Goal: Task Accomplishment & Management: Use online tool/utility

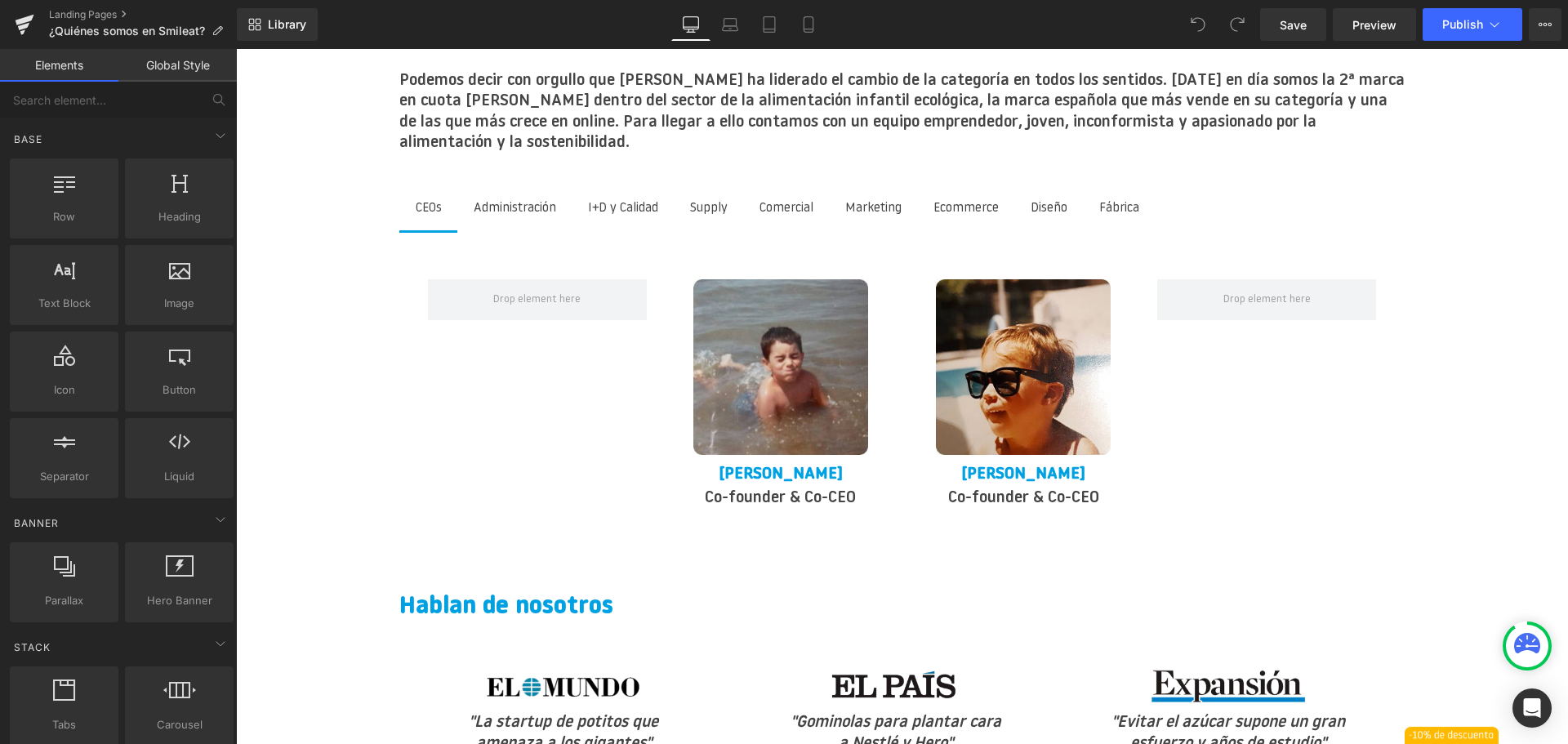
scroll to position [2120, 0]
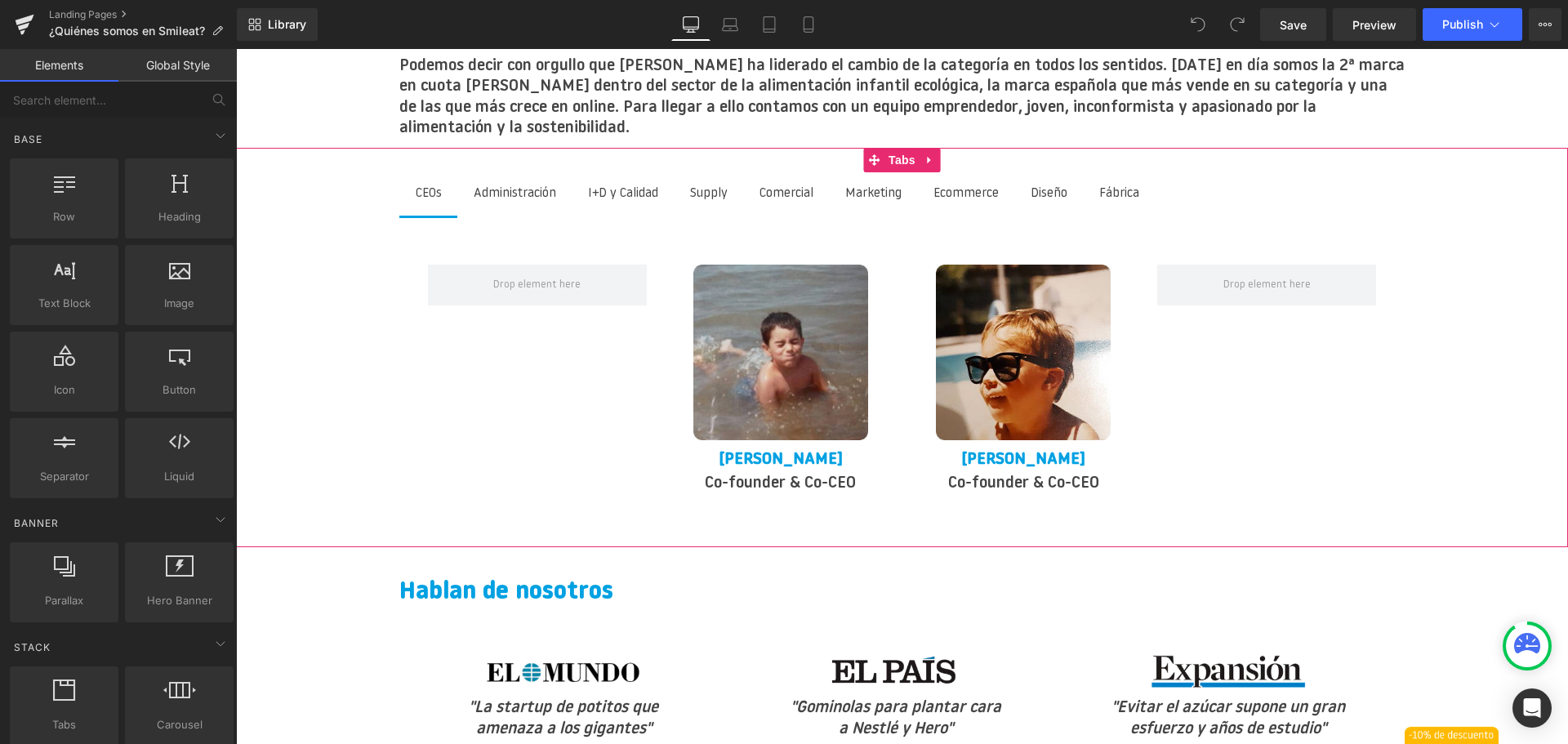
click at [968, 183] on div "Ecommerce" at bounding box center [965, 195] width 65 height 23
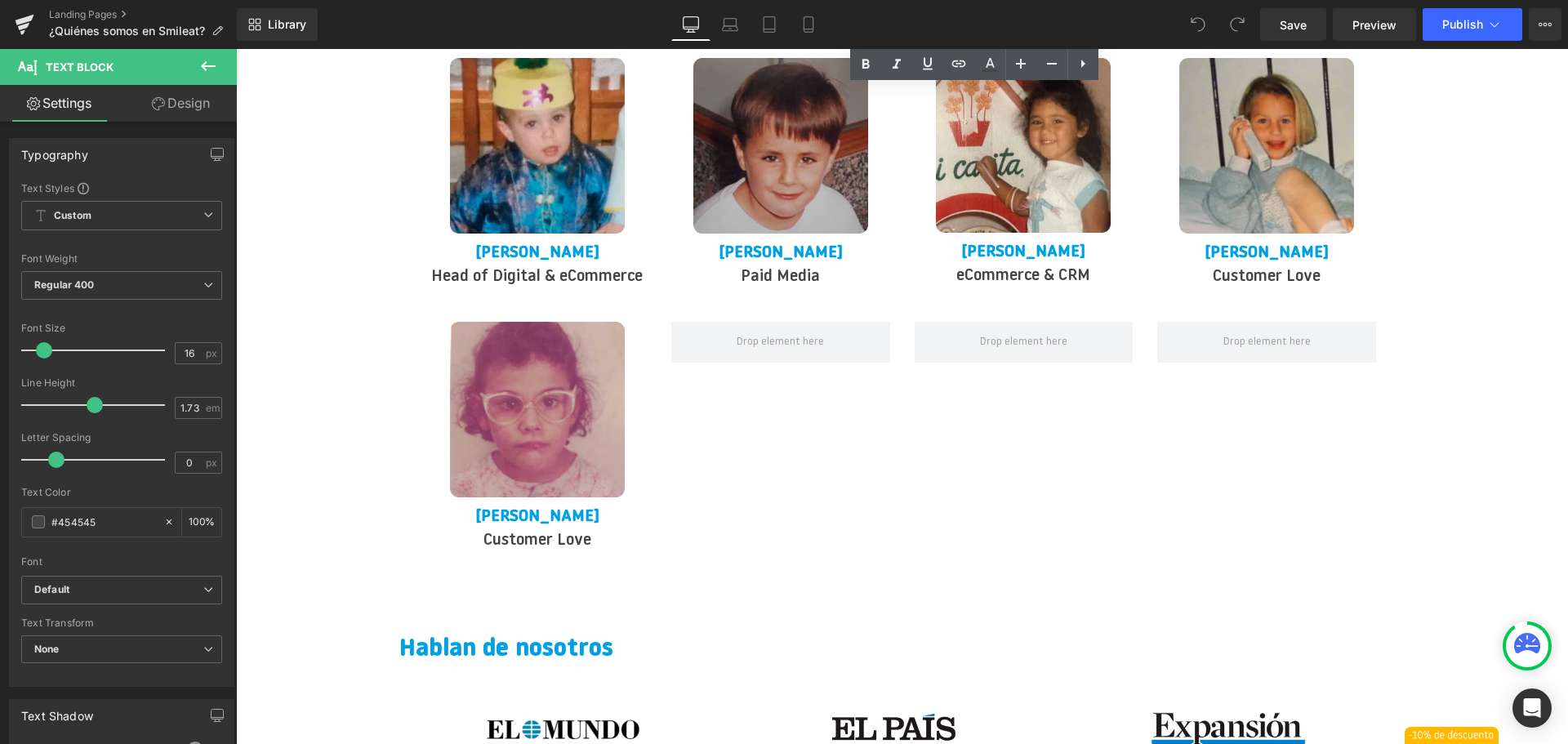
scroll to position [2365, 0]
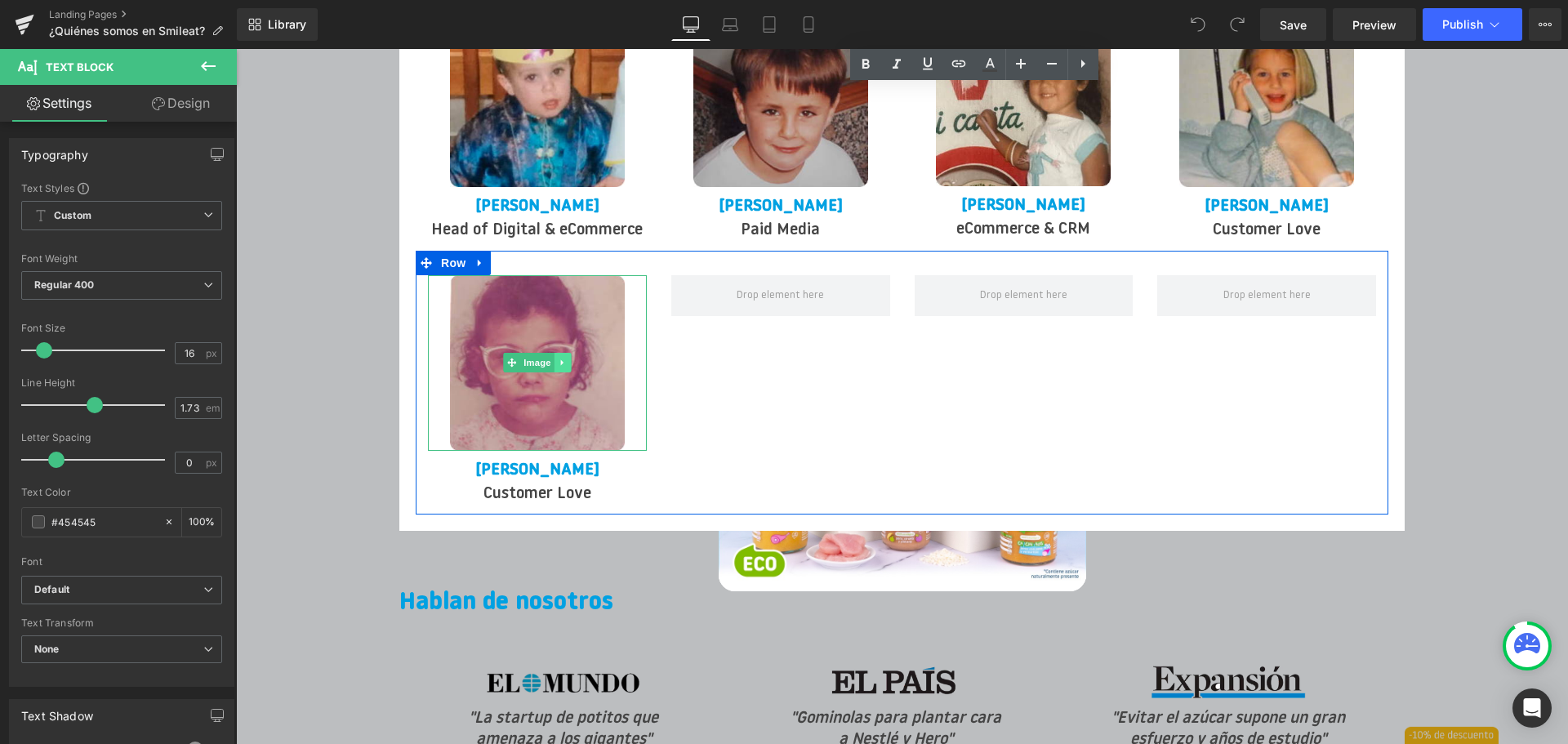
click at [561, 360] on icon at bounding box center [561, 363] width 2 height 6
click at [573, 359] on icon at bounding box center [571, 363] width 9 height 9
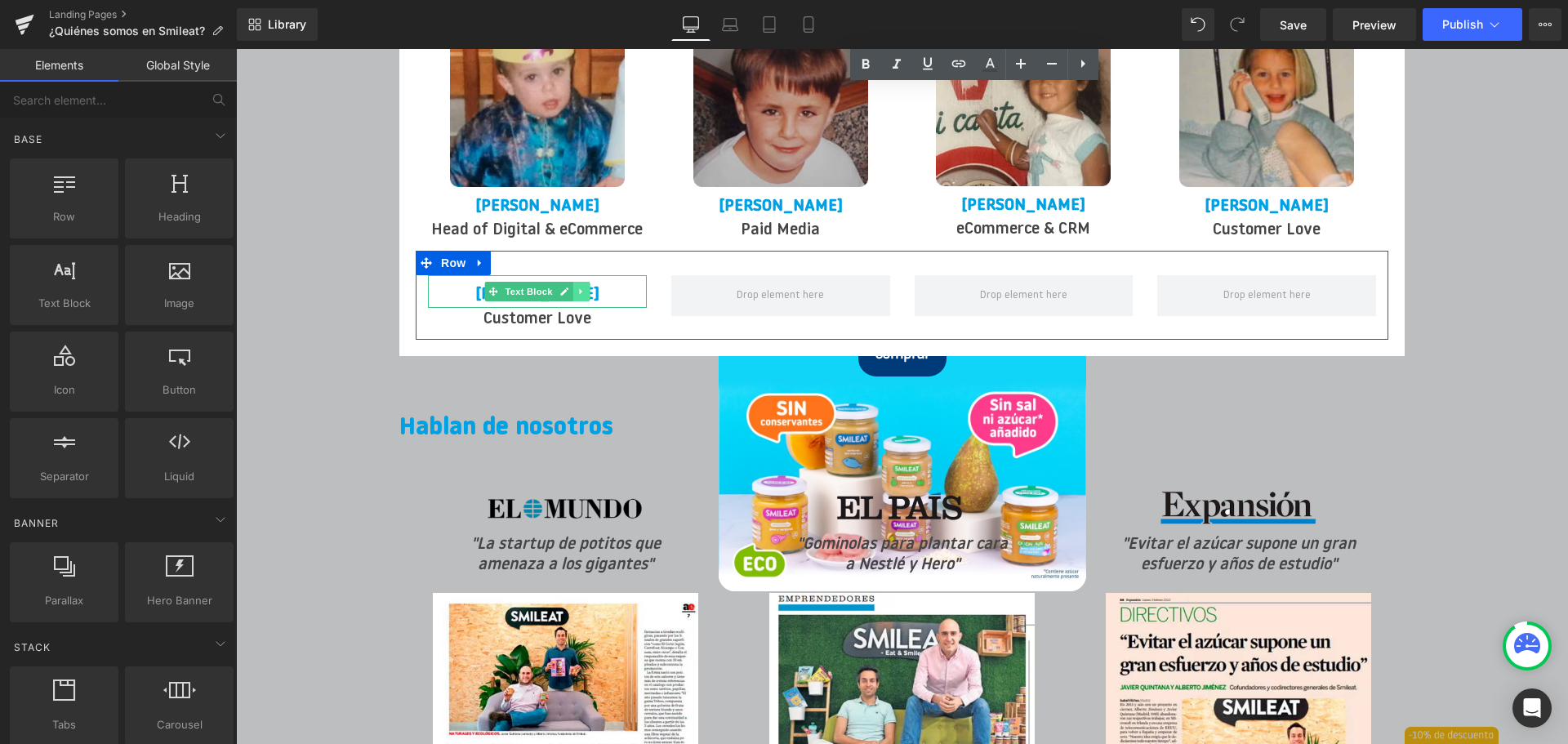
click at [581, 289] on icon at bounding box center [580, 292] width 2 height 6
click at [591, 287] on icon at bounding box center [589, 292] width 9 height 10
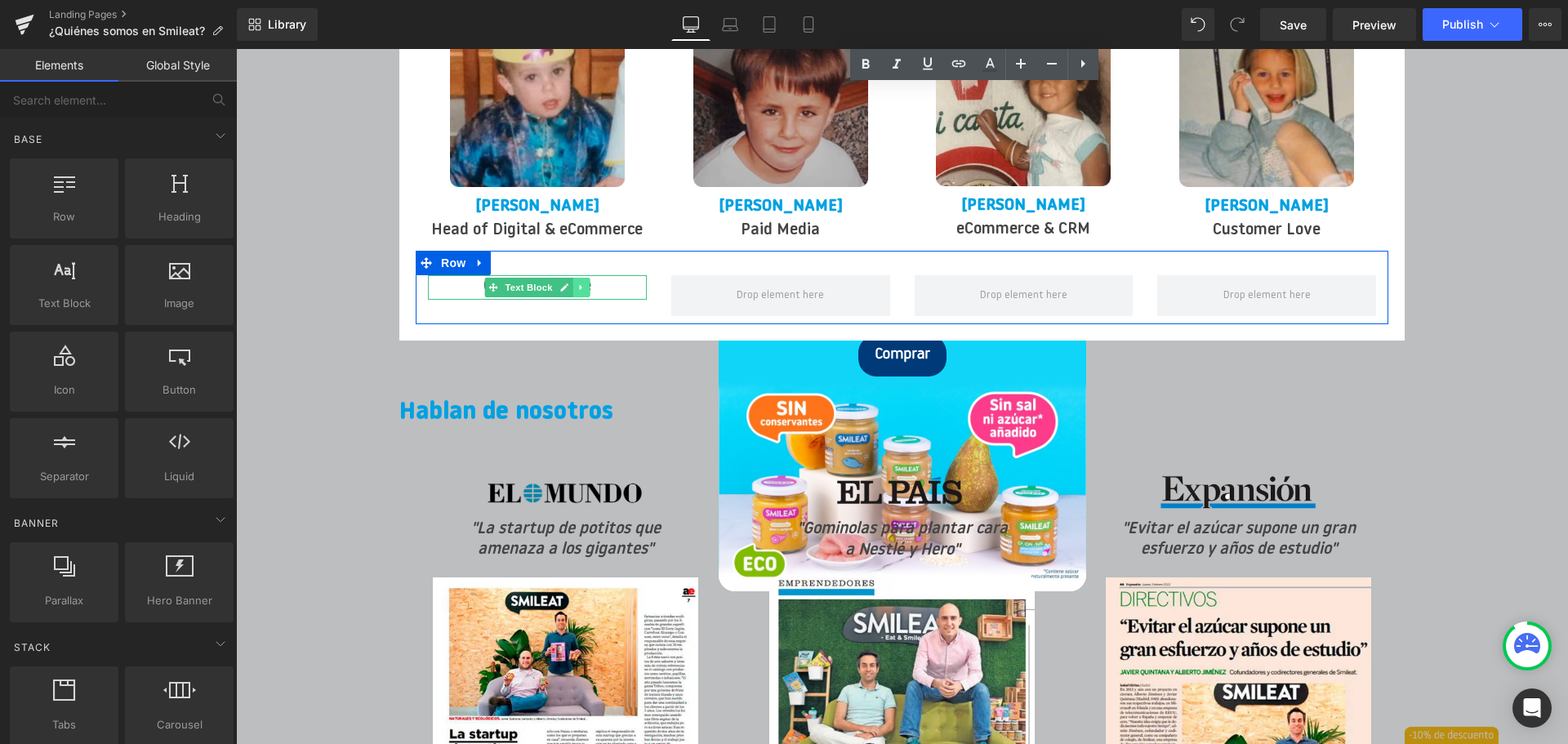
click at [584, 283] on icon at bounding box center [581, 287] width 9 height 10
click at [588, 278] on link at bounding box center [590, 287] width 17 height 20
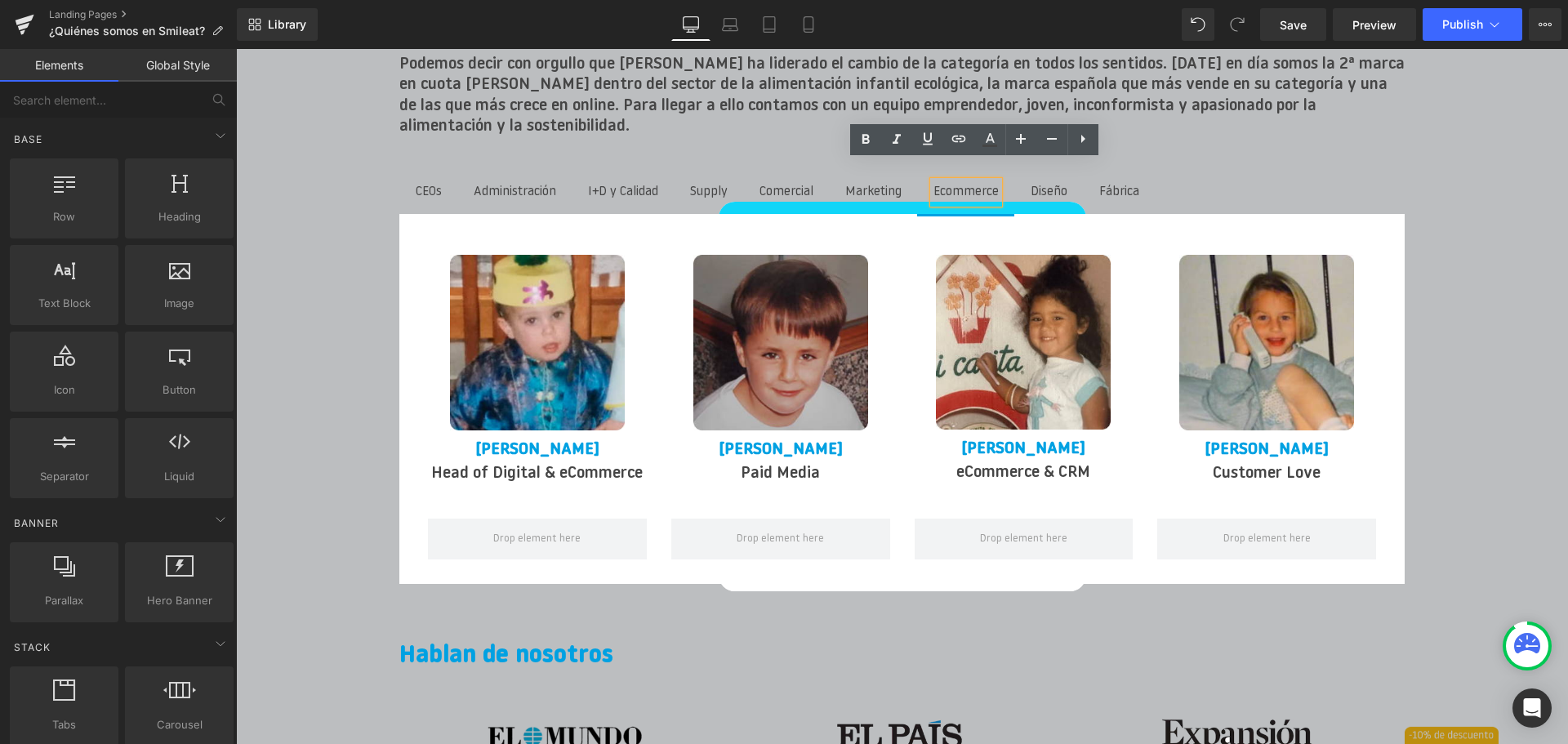
scroll to position [2120, 0]
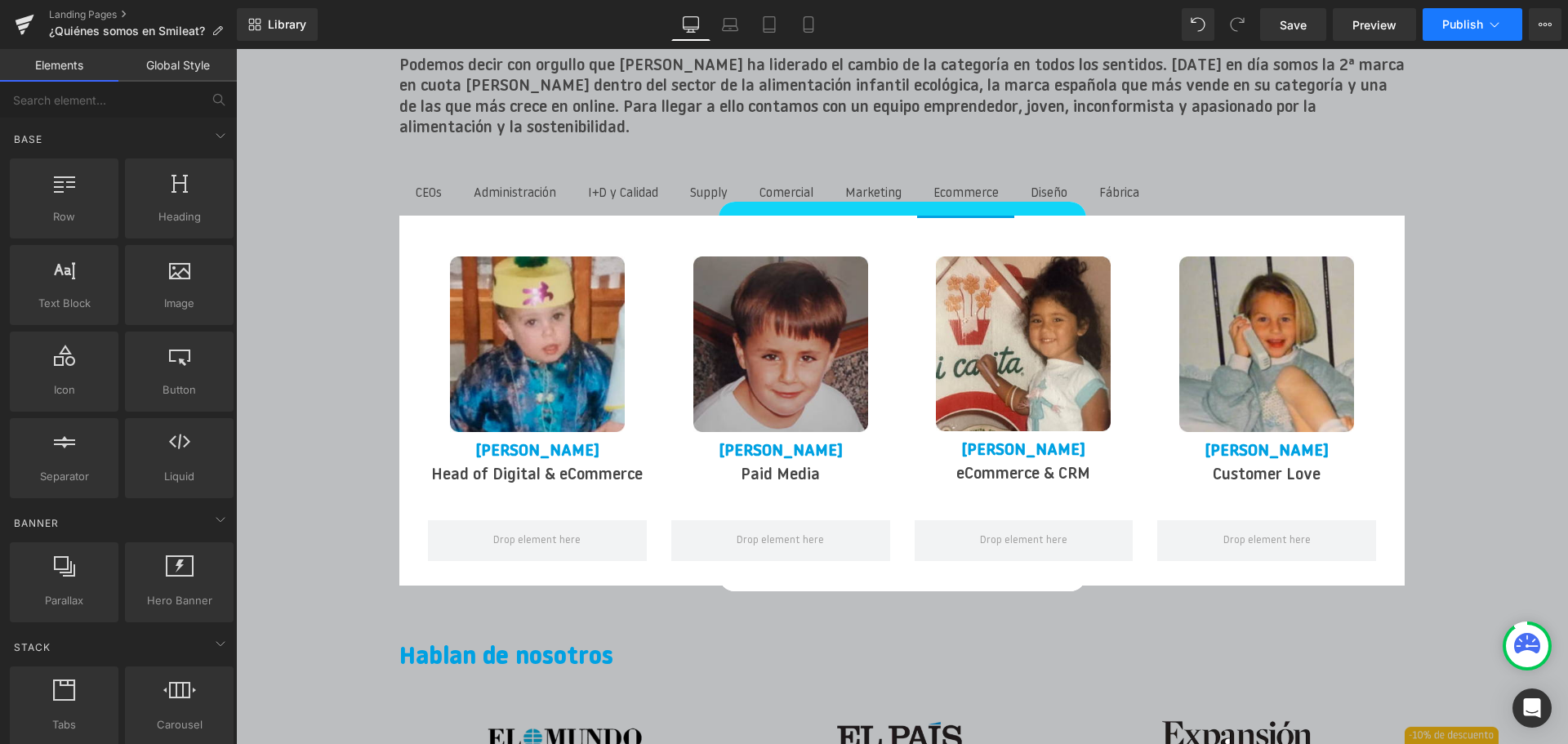
click at [1480, 24] on span "Publish" at bounding box center [1462, 25] width 41 height 13
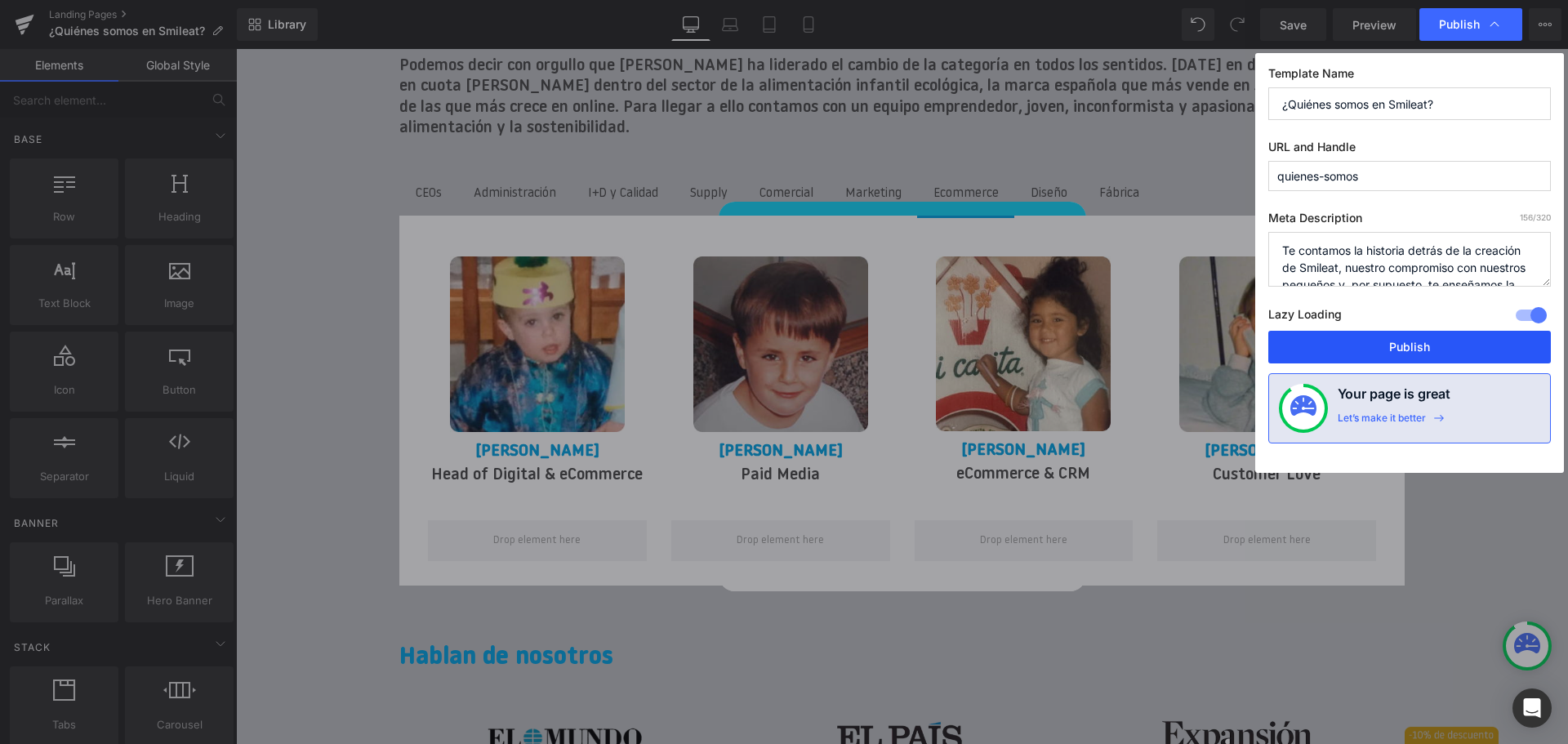
click at [1425, 342] on button "Publish" at bounding box center [1409, 346] width 283 height 32
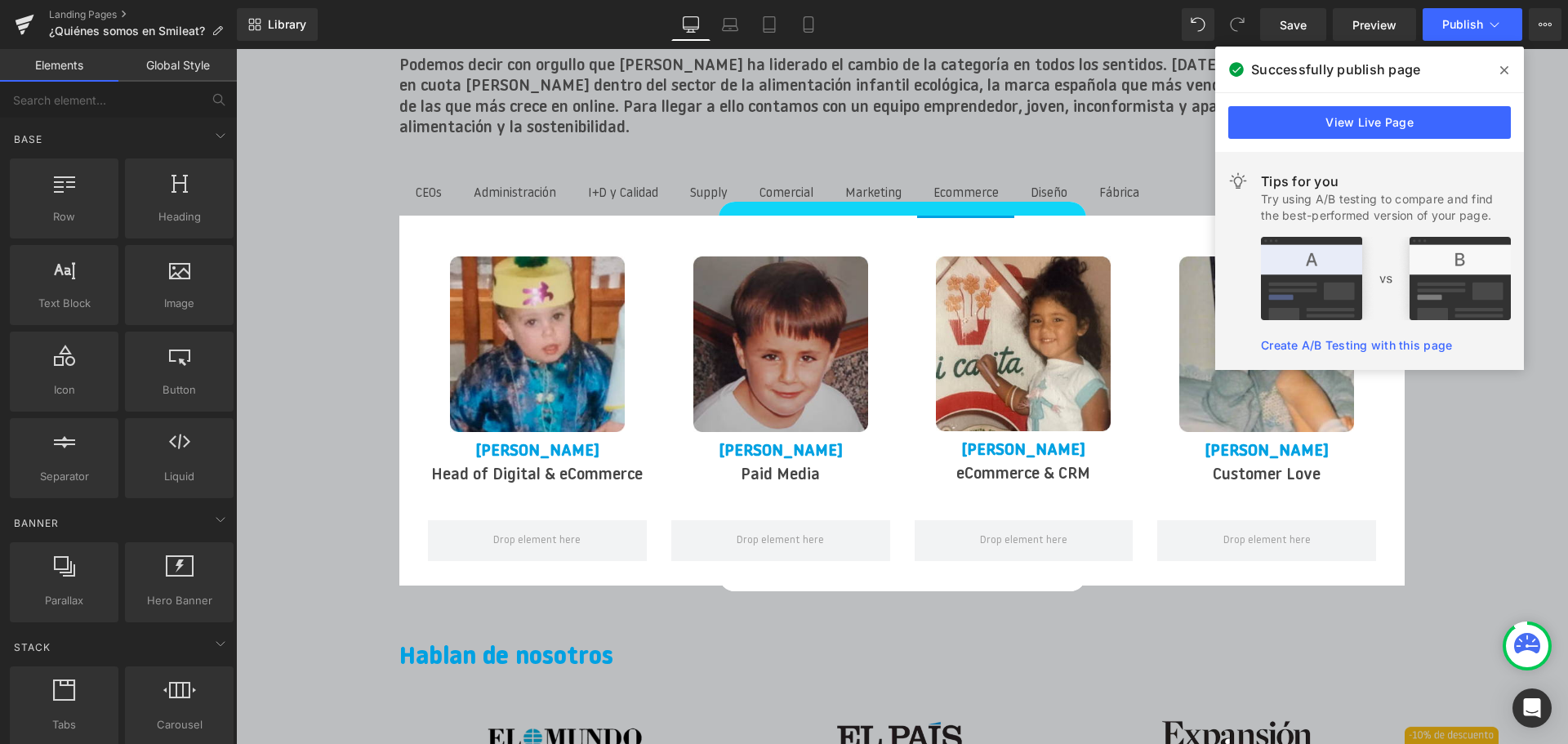
click at [1500, 73] on icon at bounding box center [1504, 70] width 8 height 13
